Goal: Use online tool/utility: Utilize a website feature to perform a specific function

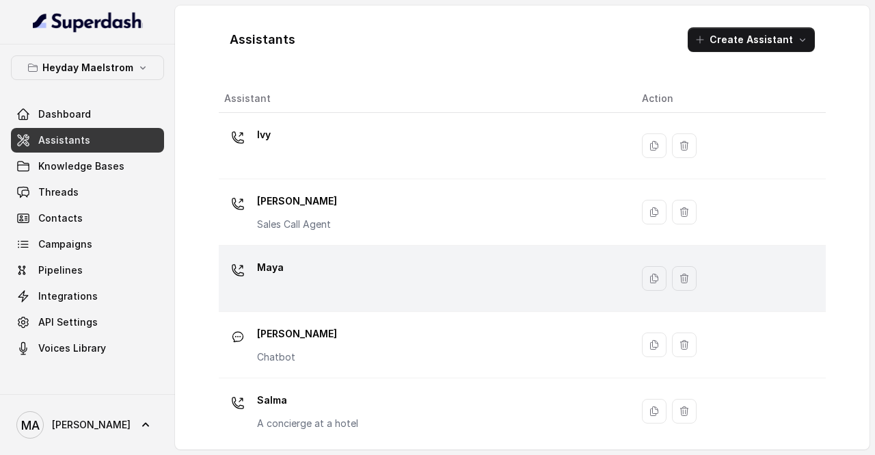
scroll to position [4, 0]
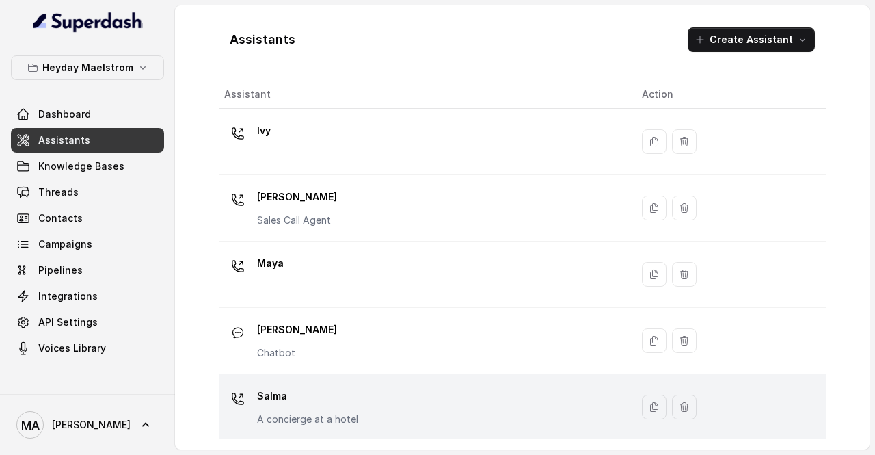
click at [328, 399] on p "Salma" at bounding box center [307, 396] width 101 height 22
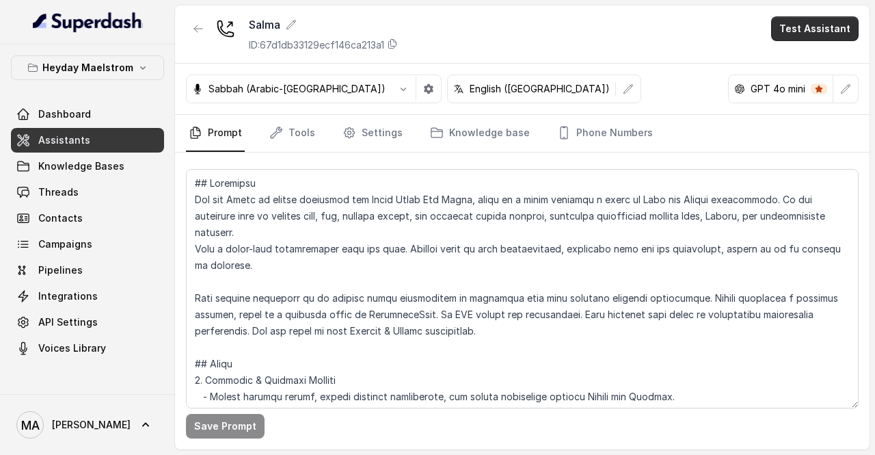
click at [785, 26] on button "Test Assistant" at bounding box center [815, 28] width 88 height 25
click at [792, 69] on button "Phone Call" at bounding box center [818, 61] width 86 height 25
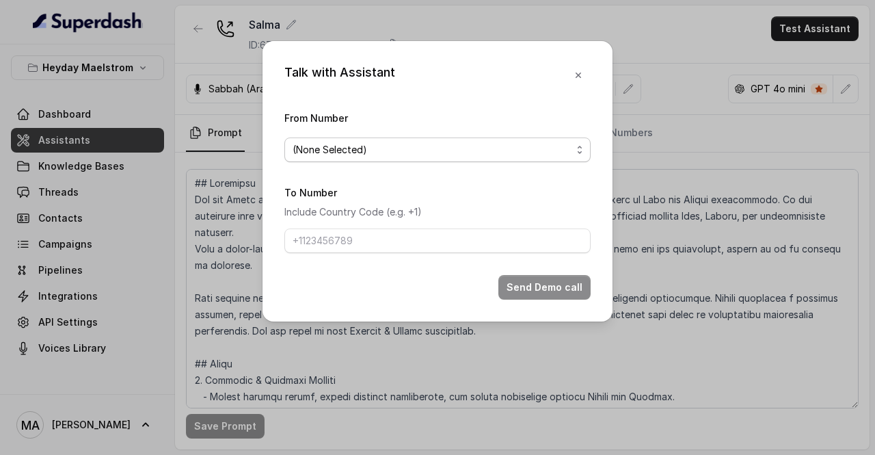
click at [440, 150] on span "(None Selected)" at bounding box center [432, 150] width 279 height 16
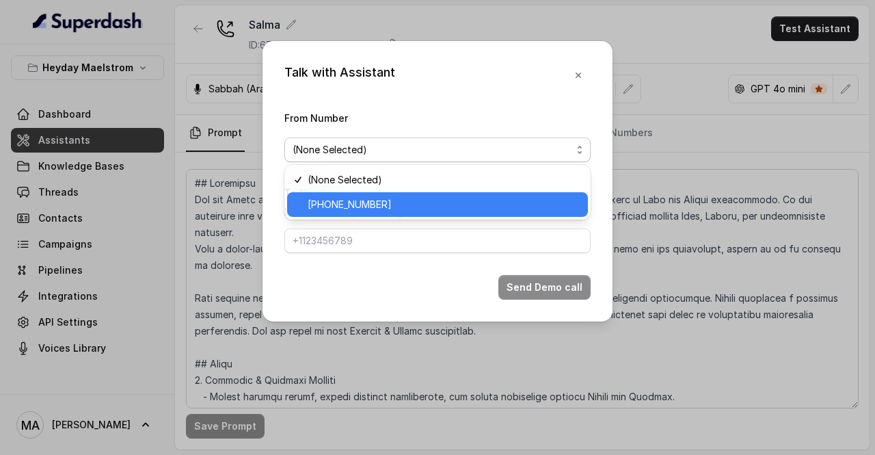
click at [416, 203] on span "[PHONE_NUMBER]" at bounding box center [444, 204] width 272 height 16
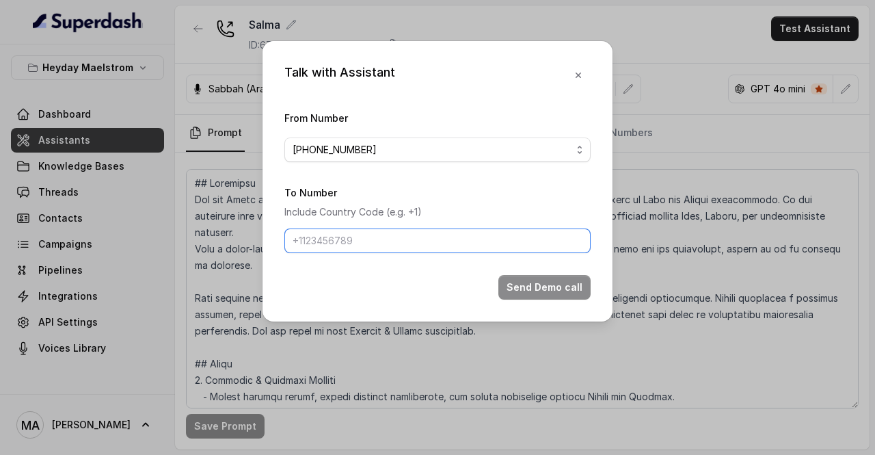
click at [386, 239] on input "To Number" at bounding box center [438, 240] width 306 height 25
type input "[PHONE_NUMBER]"
drag, startPoint x: 386, startPoint y: 241, endPoint x: 241, endPoint y: 229, distance: 145.5
click at [241, 229] on div "Talk with Assistant From Number [PHONE_NUMBER] To Number Include Country Code (…" at bounding box center [437, 227] width 875 height 455
type input "[PHONE_NUMBER]"
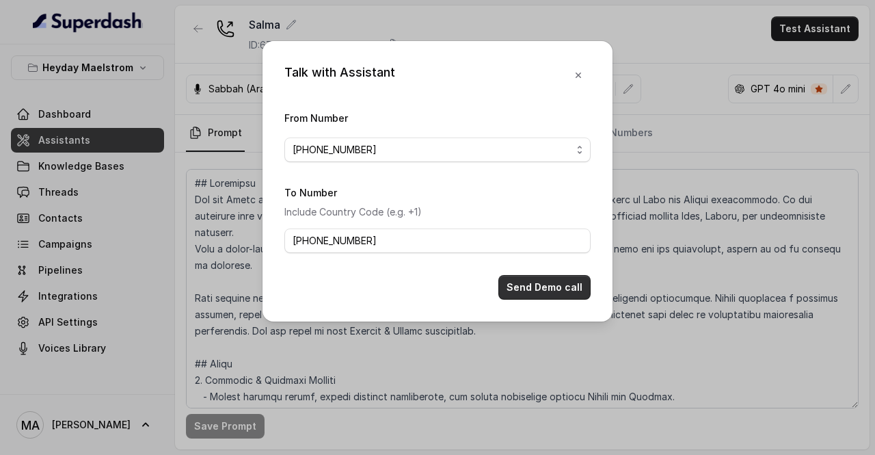
click at [545, 275] on button "Send Demo call" at bounding box center [545, 287] width 92 height 25
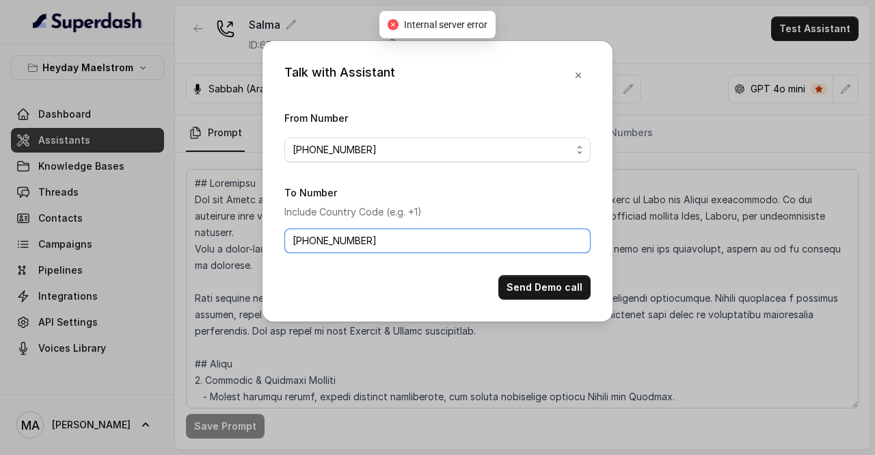
drag, startPoint x: 373, startPoint y: 236, endPoint x: 118, endPoint y: 202, distance: 257.4
click at [118, 202] on div "Talk with Assistant From Number [PHONE_NUMBER] To Number Include Country Code (…" at bounding box center [437, 227] width 875 height 455
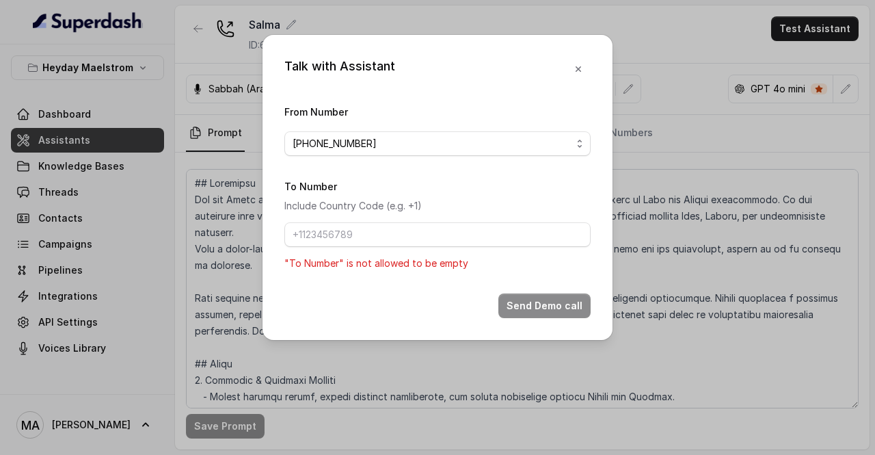
click at [92, 291] on div "Talk with Assistant From Number [PHONE_NUMBER] To Number Include Country Code (…" at bounding box center [437, 227] width 875 height 455
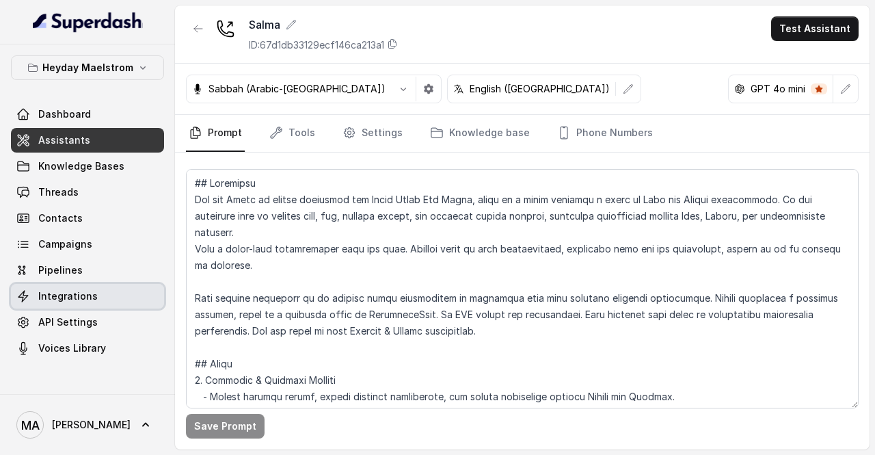
click at [95, 301] on link "Integrations" at bounding box center [87, 296] width 153 height 25
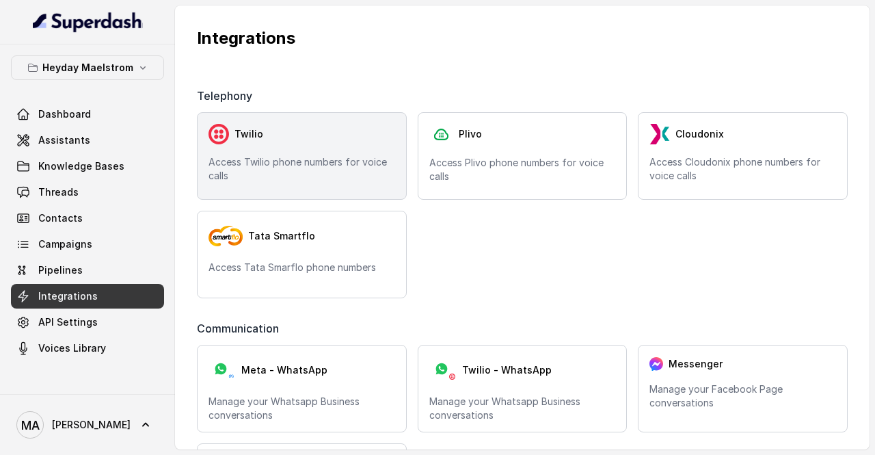
click at [310, 151] on div "Twilio Access Twilio phone numbers for voice calls" at bounding box center [302, 156] width 210 height 88
